Goal: Contribute content

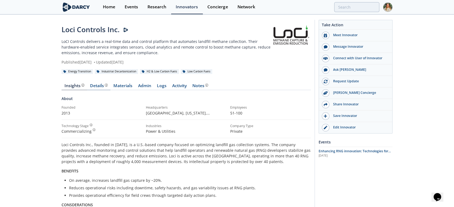
click at [90, 84] on div "Details" at bounding box center [99, 86] width 18 height 4
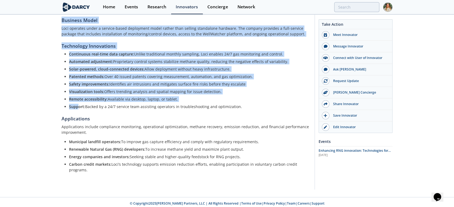
scroll to position [156, 0]
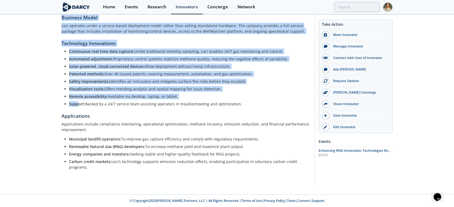
drag, startPoint x: 61, startPoint y: 103, endPoint x: 112, endPoint y: 182, distance: 93.7
click at [112, 182] on div "Insights Details Materials Admin Logs Activity Notes Product Overview Overview …" at bounding box center [186, 52] width 249 height 265
copy div "Product Overview Overview Loci Controls Inc., founded in [DATE], is a U.S.-base…"
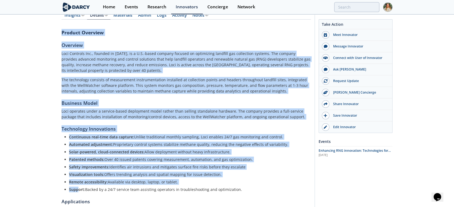
scroll to position [0, 0]
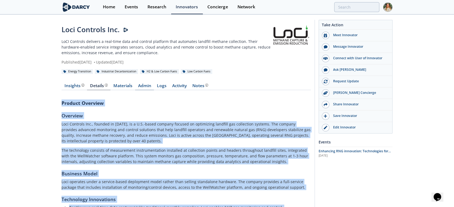
click at [144, 84] on link "Admin" at bounding box center [144, 87] width 19 height 6
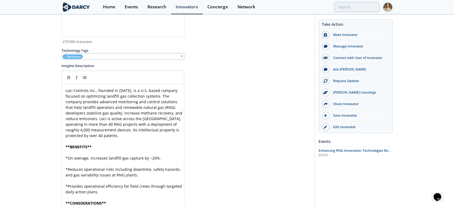
scroll to position [1373, 0]
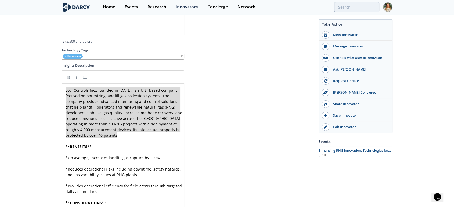
type textarea "Loci Controls Inc., founded in [DATE], is a U.S.-based company focused on optim…"
drag, startPoint x: 31, startPoint y: 81, endPoint x: 13, endPoint y: 67, distance: 22.8
paste textarea
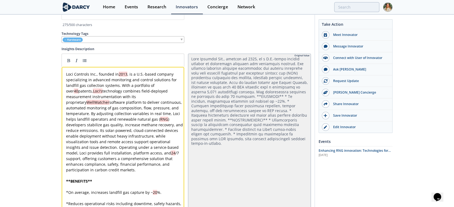
scroll to position [1403, 0]
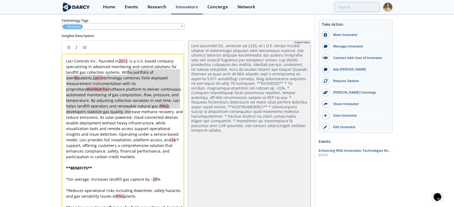
type textarea "a portfolio of over 40 patents, [PERSON_NAME]’s technology combines field-deplo…"
drag, startPoint x: 127, startPoint y: 84, endPoint x: 130, endPoint y: 126, distance: 42.3
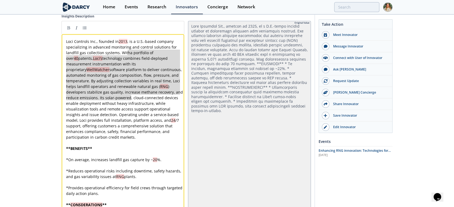
scroll to position [1432, 0]
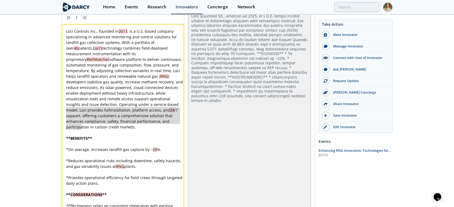
type textarea "Operating under a service-based model, Loci provides full installation, platfor…"
drag, startPoint x: 84, startPoint y: 140, endPoint x: 68, endPoint y: 93, distance: 49.9
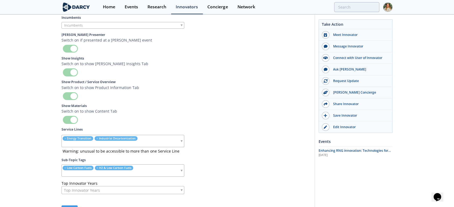
scroll to position [1761, 0]
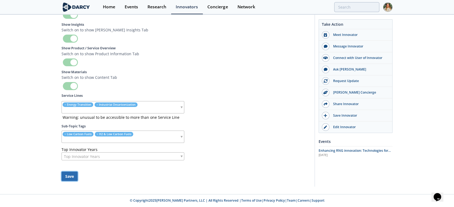
click at [73, 178] on button "Save" at bounding box center [70, 176] width 16 height 9
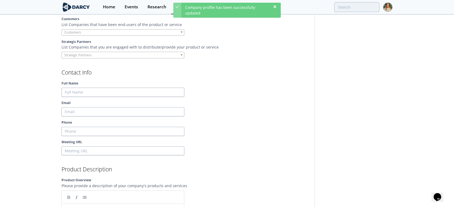
scroll to position [0, 0]
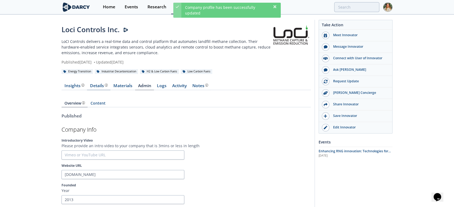
click at [94, 84] on div "Details" at bounding box center [99, 86] width 18 height 4
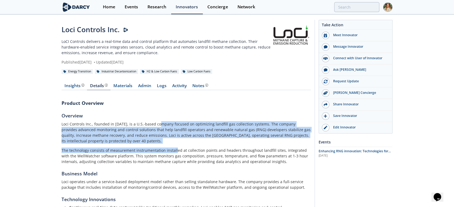
drag, startPoint x: 161, startPoint y: 126, endPoint x: 174, endPoint y: 149, distance: 27.0
click at [174, 149] on div "Loci Controls Inc., founded in [DATE], is a U.S.-based company focused on optim…" at bounding box center [186, 142] width 249 height 43
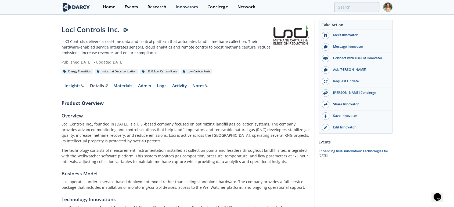
click at [169, 157] on p "The technology consists of measurement instrumentation installed at collection …" at bounding box center [186, 156] width 249 height 17
click at [72, 84] on div "Insights The [PERSON_NAME] Research team’s summarized opinion of the innovator,…" at bounding box center [74, 86] width 20 height 4
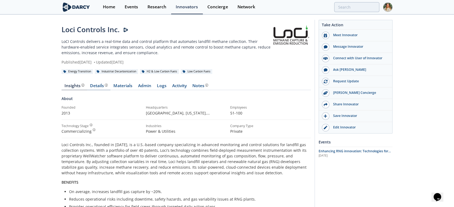
click at [100, 84] on div "Details" at bounding box center [99, 86] width 18 height 4
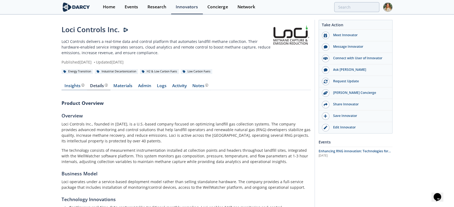
click at [74, 86] on div "Insights The [PERSON_NAME] Research team’s summarized opinion of the innovator,…" at bounding box center [74, 86] width 20 height 4
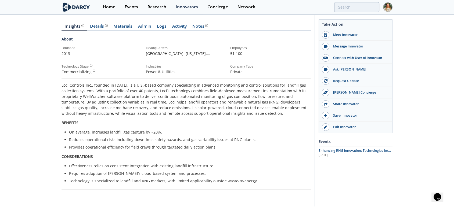
scroll to position [79, 0]
